Goal: Task Accomplishment & Management: Manage account settings

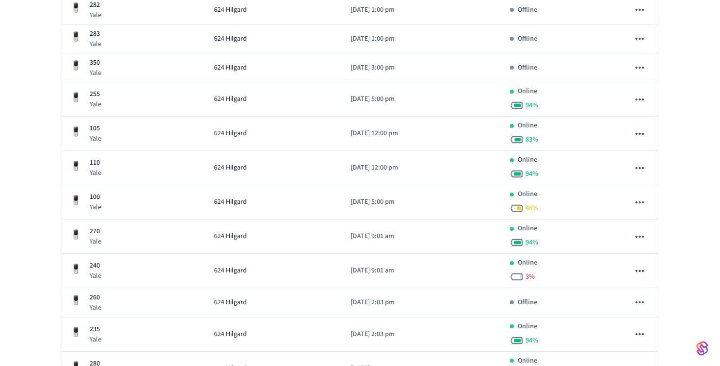
scroll to position [319, 0]
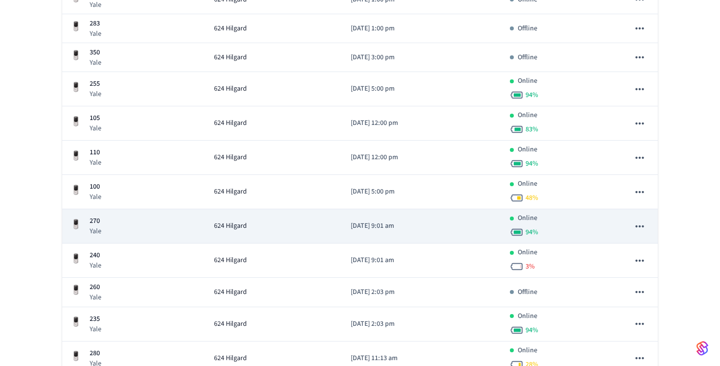
click at [493, 229] on p "[DATE] 9:01 am" at bounding box center [421, 226] width 143 height 10
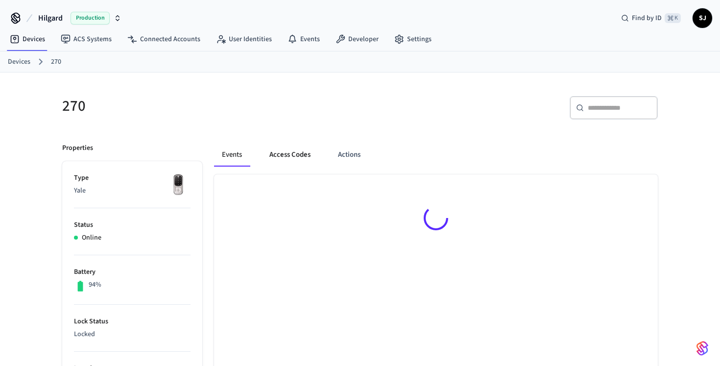
click at [281, 159] on button "Access Codes" at bounding box center [289, 154] width 57 height 23
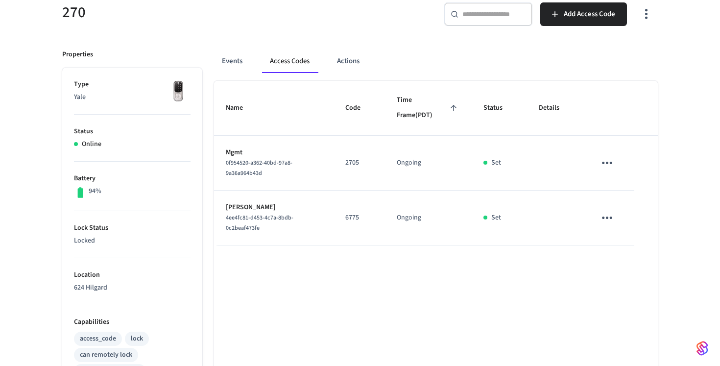
scroll to position [54, 0]
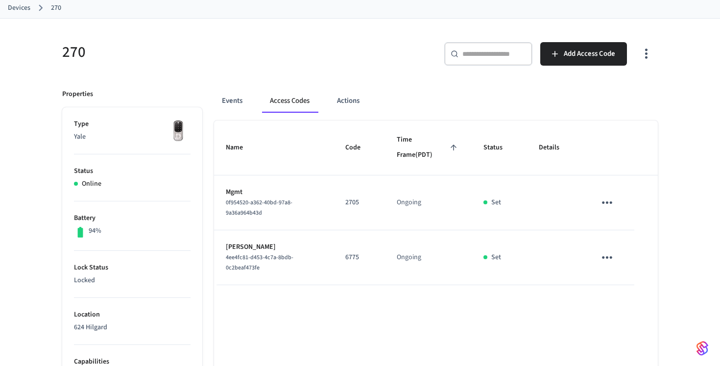
click at [460, 55] on div "​ ​" at bounding box center [488, 53] width 88 height 23
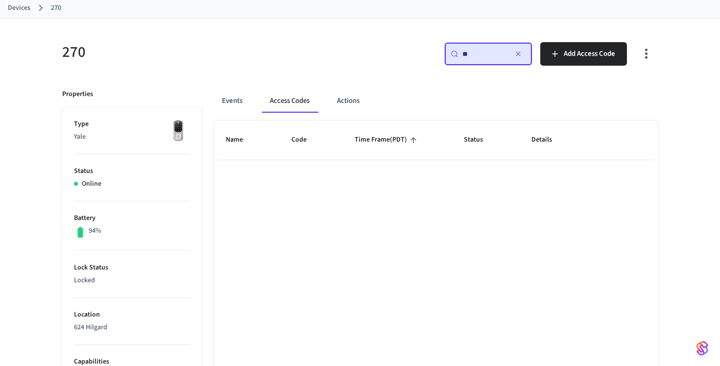
type input "***"
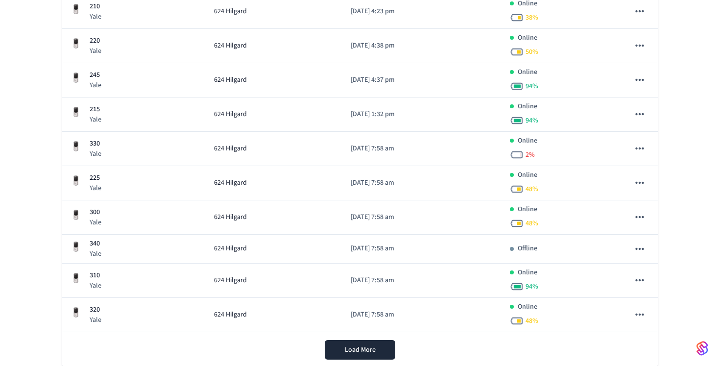
scroll to position [727, 0]
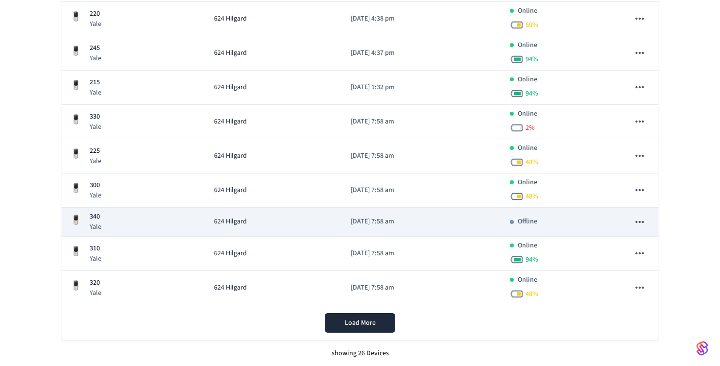
click at [291, 226] on div "624 Hilgard" at bounding box center [274, 221] width 121 height 10
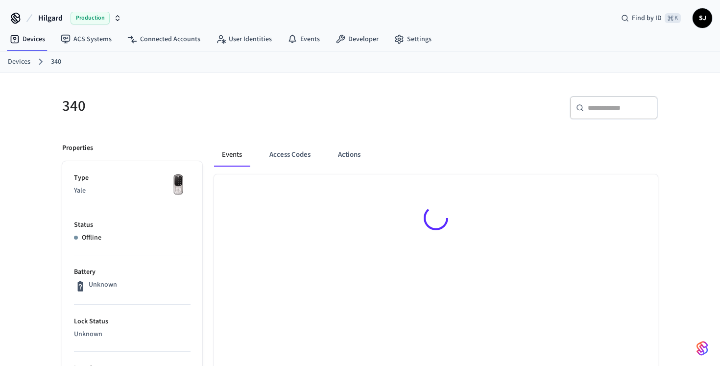
scroll to position [44, 0]
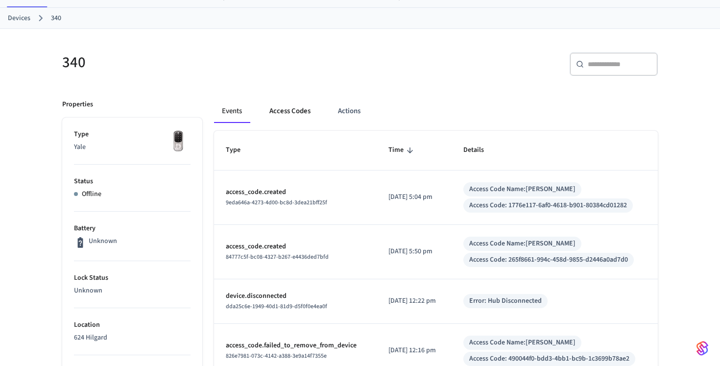
click at [289, 120] on button "Access Codes" at bounding box center [289, 110] width 57 height 23
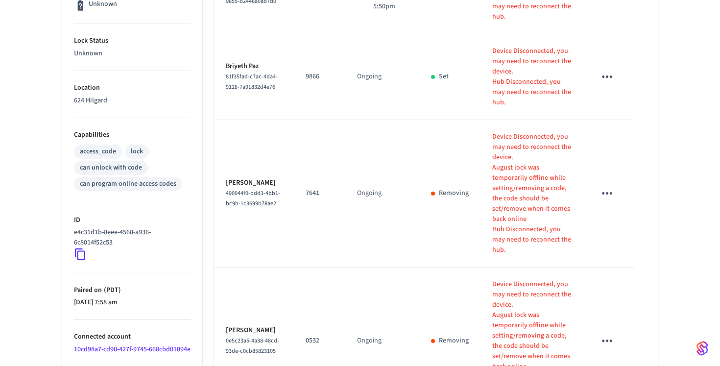
scroll to position [385, 0]
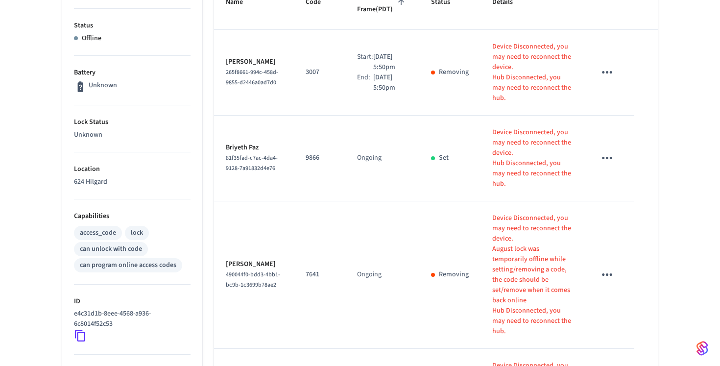
scroll to position [170, 0]
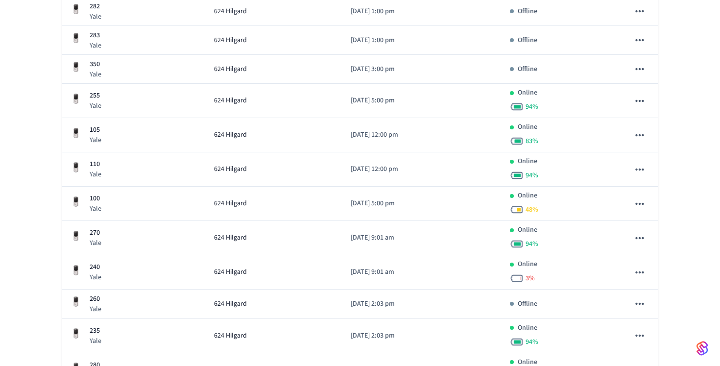
scroll to position [328, 0]
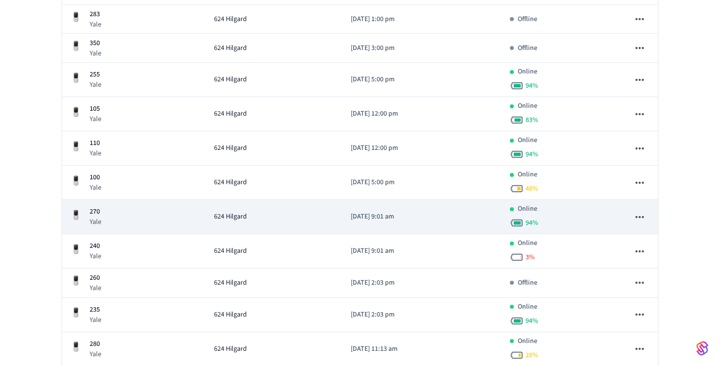
click at [214, 215] on span "624 Hilgard" at bounding box center [230, 216] width 33 height 10
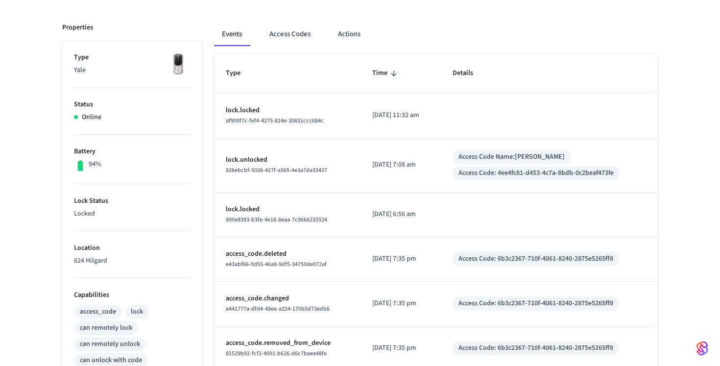
scroll to position [121, 0]
click at [275, 43] on button "Access Codes" at bounding box center [289, 33] width 57 height 23
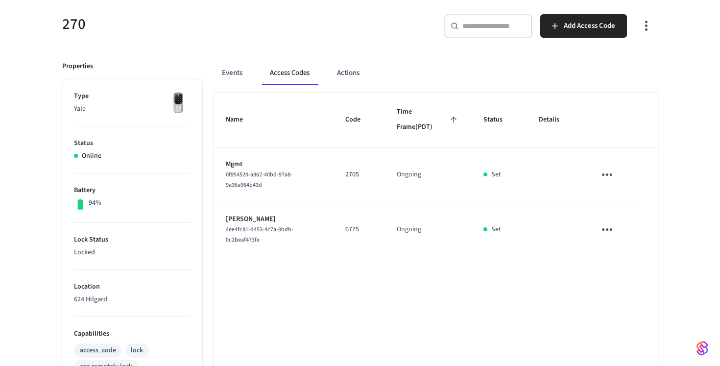
scroll to position [67, 0]
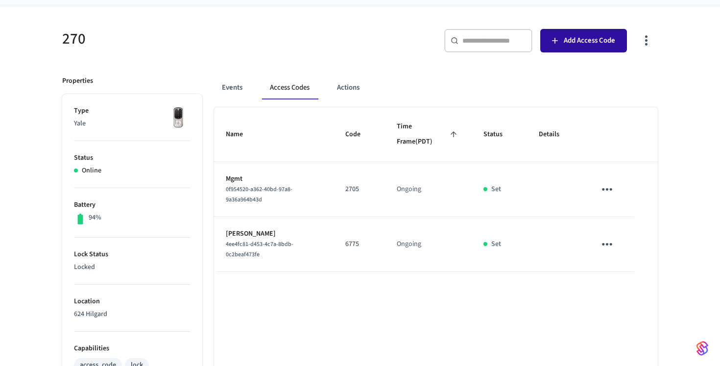
click at [584, 51] on button "Add Access Code" at bounding box center [583, 40] width 87 height 23
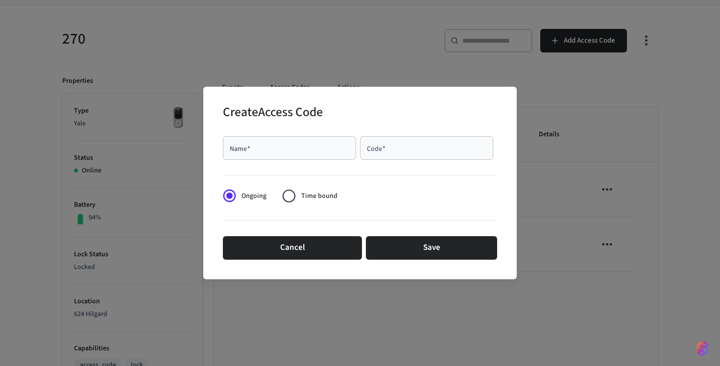
click at [289, 154] on div "Name   *" at bounding box center [289, 147] width 133 height 23
type input "****"
click at [497, 140] on div "Create Access Code Name   * **** Name   * Code   * Code   * Ongoing Time bound …" at bounding box center [359, 183] width 313 height 192
click at [481, 141] on div "Code   *" at bounding box center [426, 147] width 133 height 23
click at [290, 151] on input "****" at bounding box center [289, 148] width 121 height 10
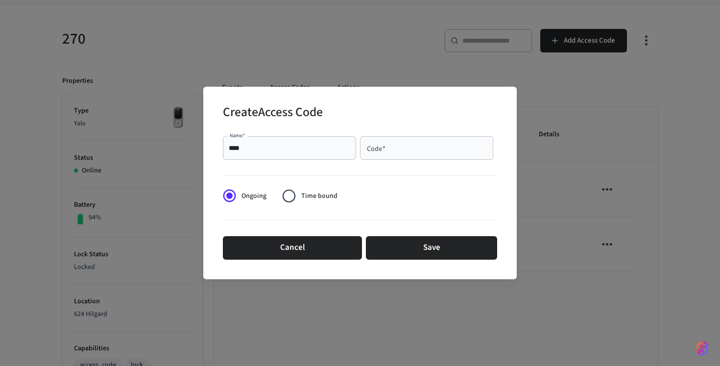
click at [444, 155] on div "Code   *" at bounding box center [426, 147] width 133 height 23
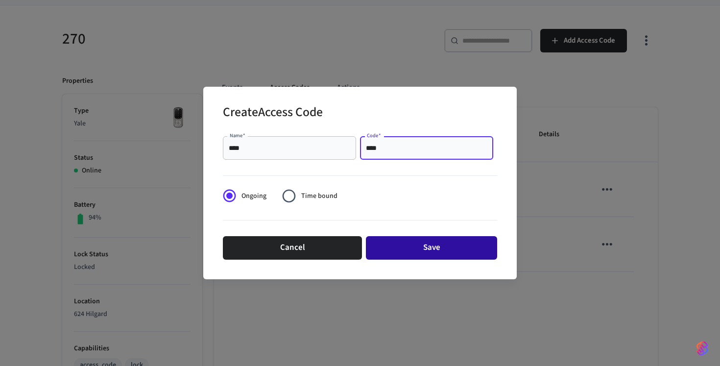
type input "****"
click at [439, 249] on button "Save" at bounding box center [431, 247] width 131 height 23
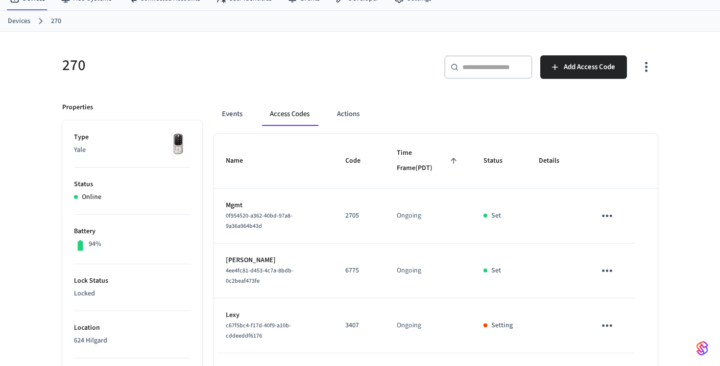
scroll to position [83, 0]
